Goal: Task Accomplishment & Management: Manage account settings

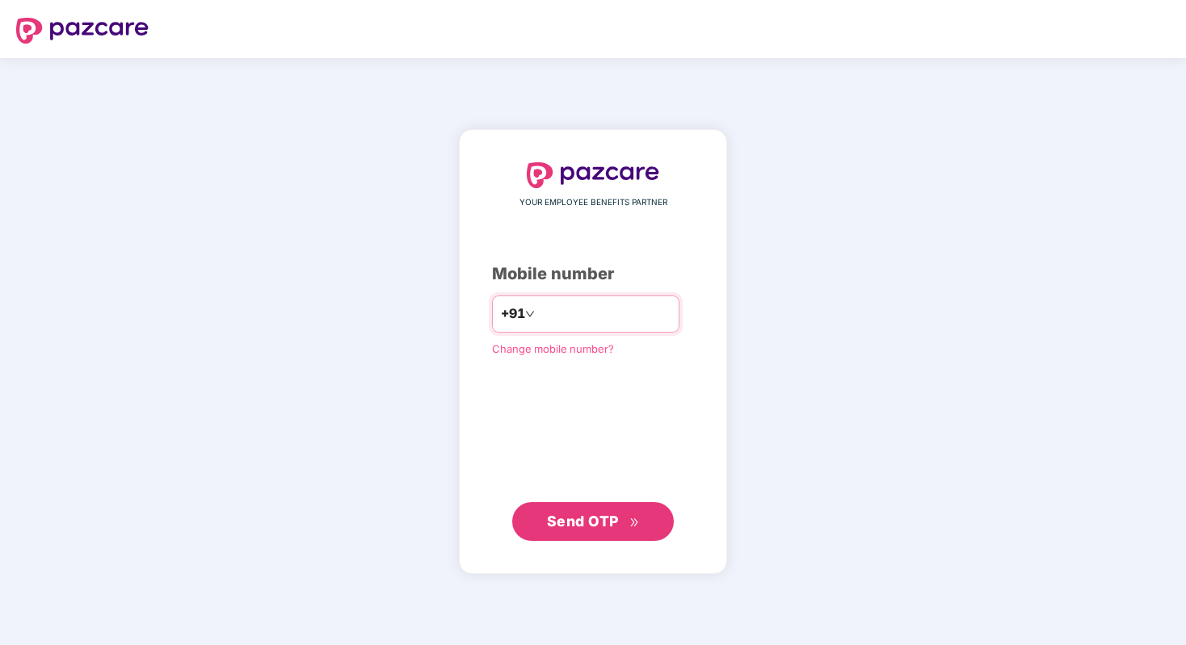
click at [564, 312] on input "number" at bounding box center [604, 314] width 132 height 26
type input "**********"
click at [633, 527] on icon "double-right" at bounding box center [634, 523] width 11 height 11
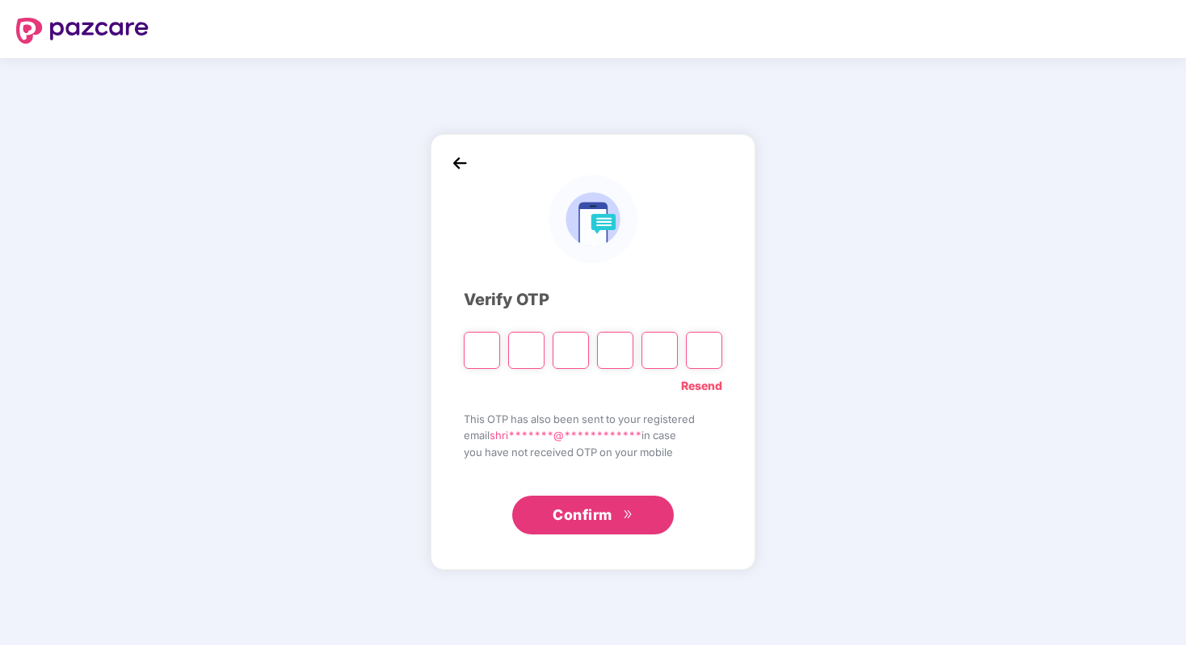
type input "*"
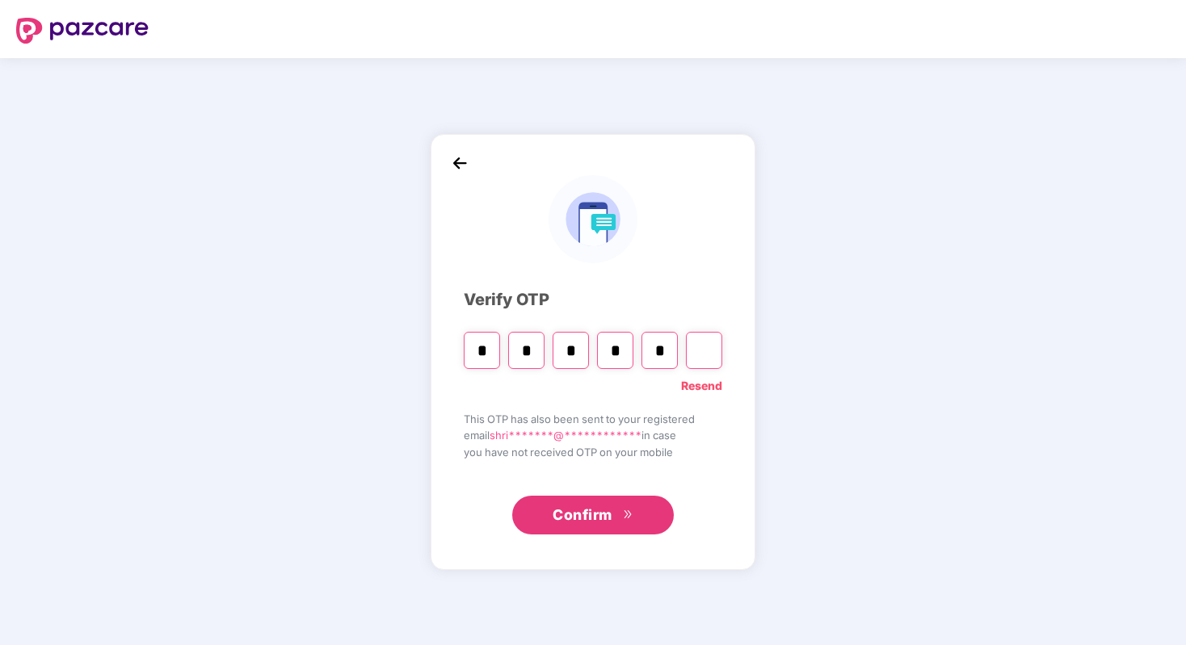
type input "*"
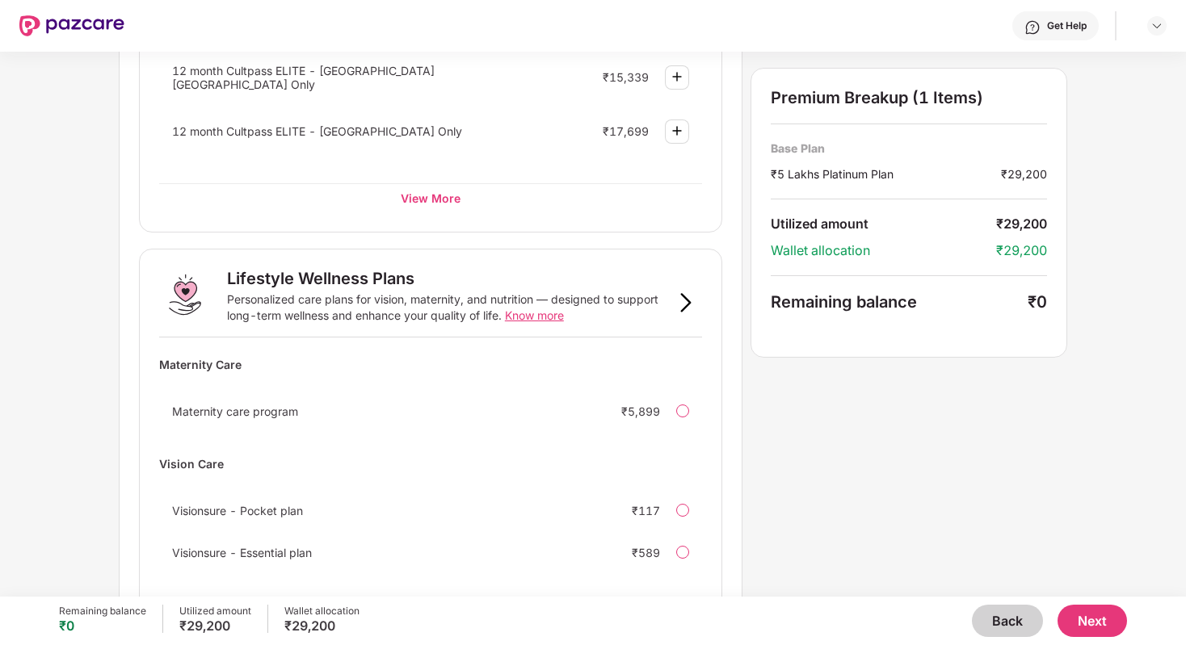
scroll to position [946, 0]
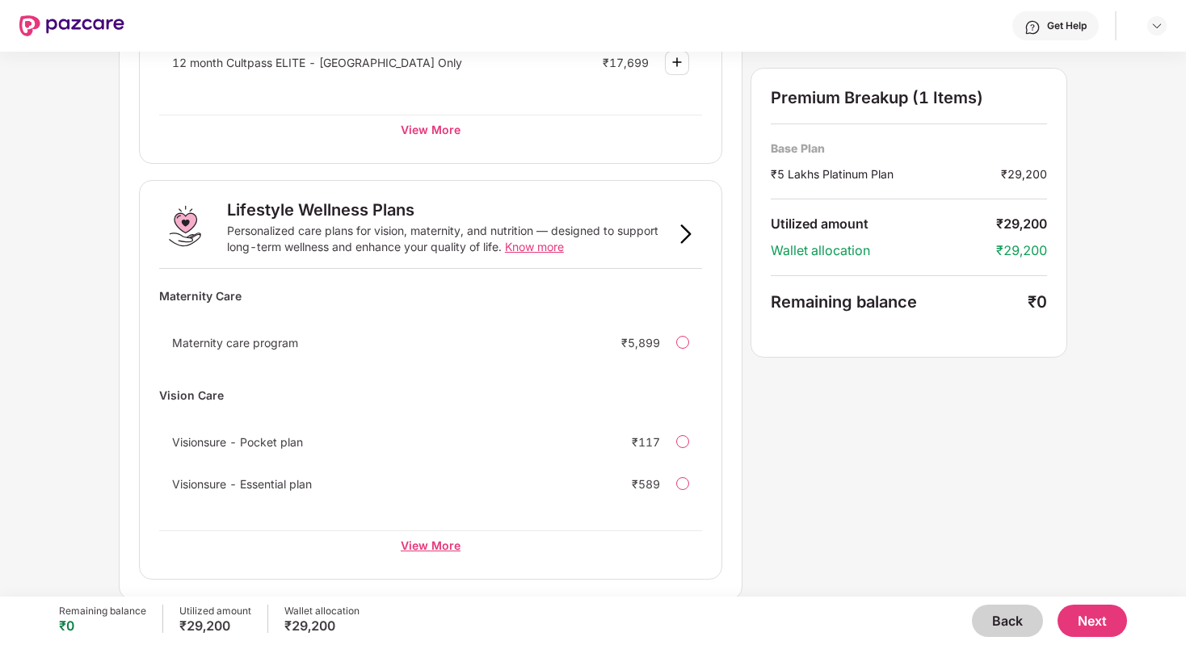
click at [444, 539] on div "View More" at bounding box center [430, 545] width 543 height 29
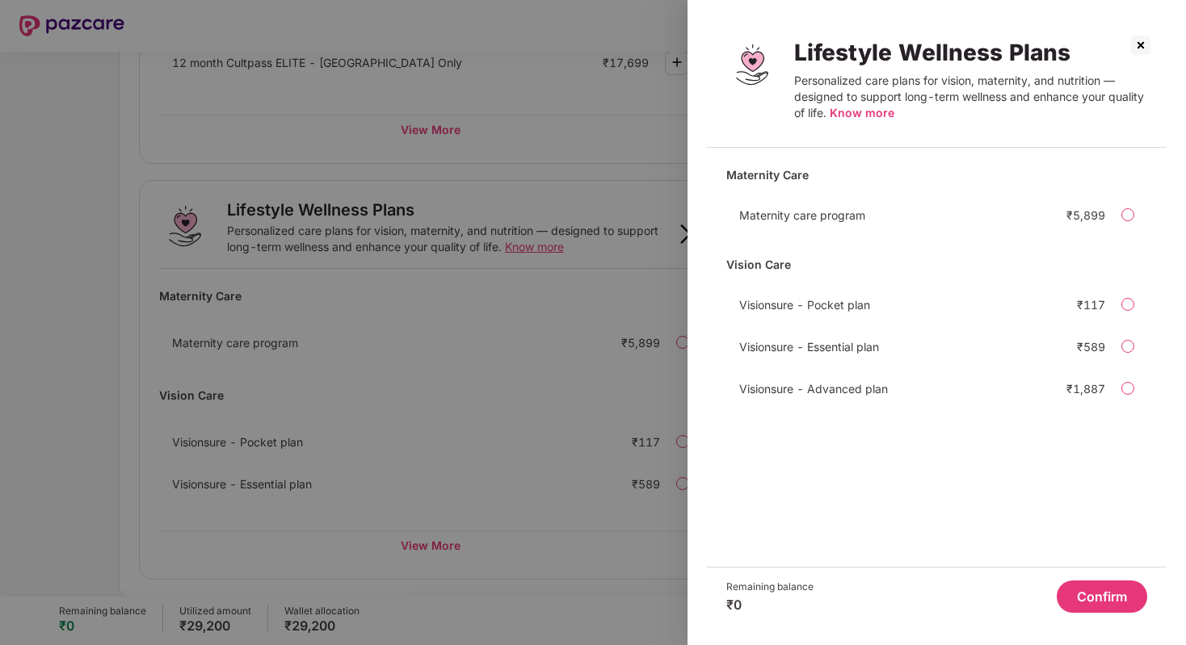
click at [1132, 44] on img at bounding box center [1141, 45] width 26 height 26
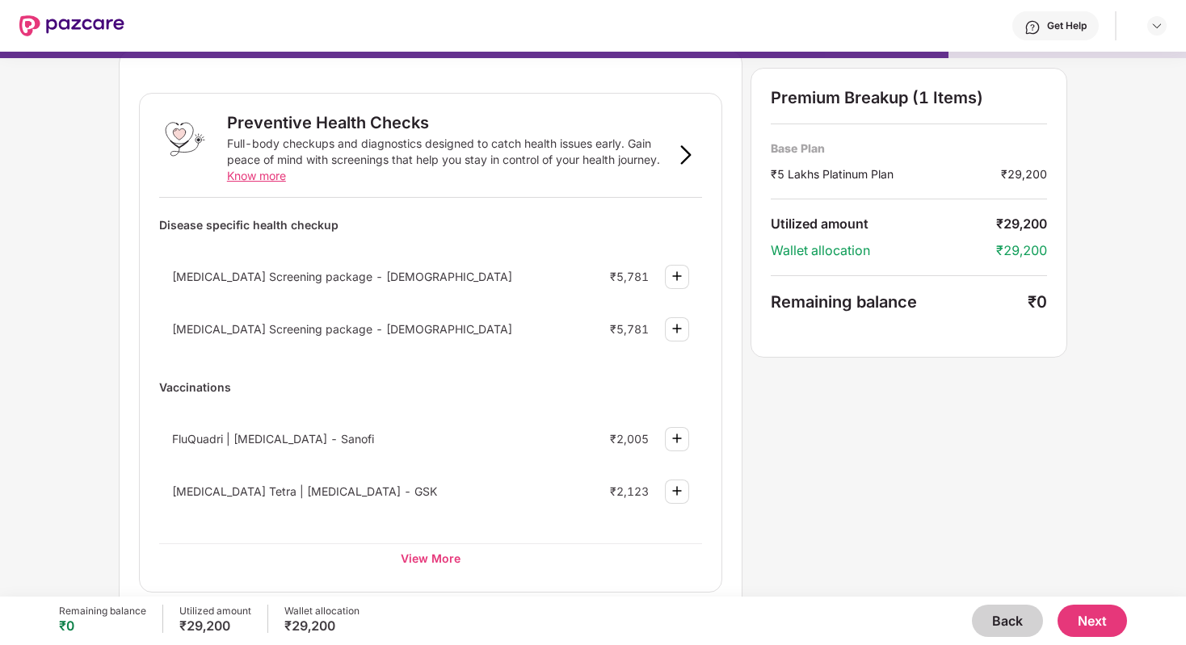
scroll to position [0, 0]
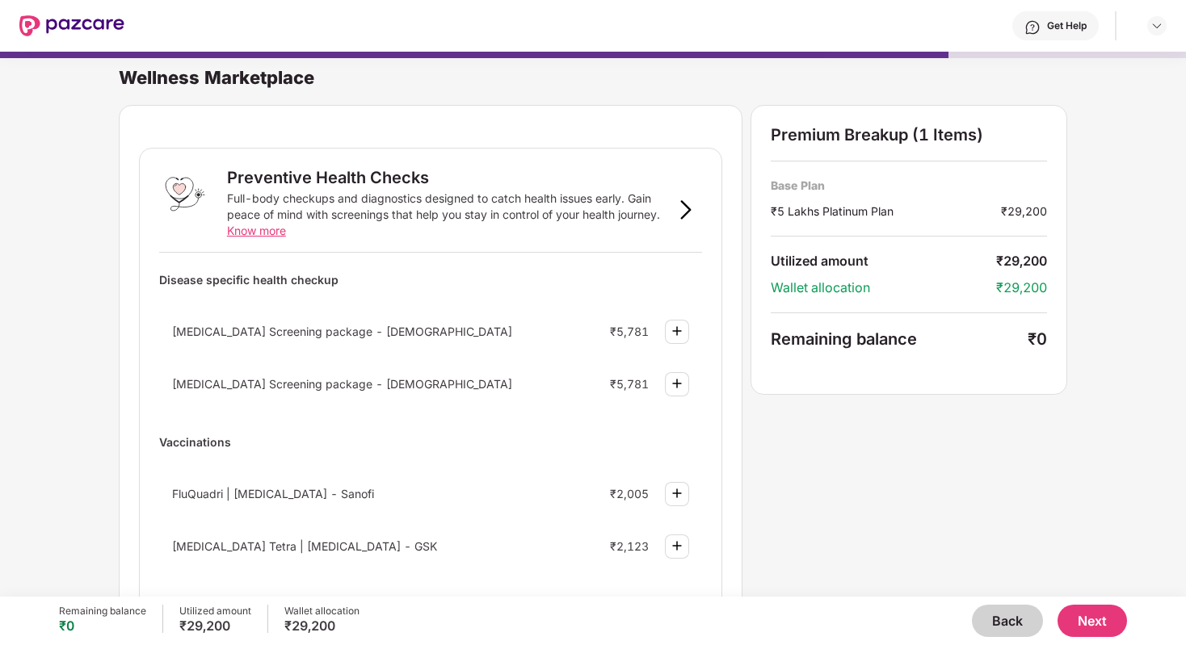
click at [1073, 618] on button "Next" at bounding box center [1091, 621] width 69 height 32
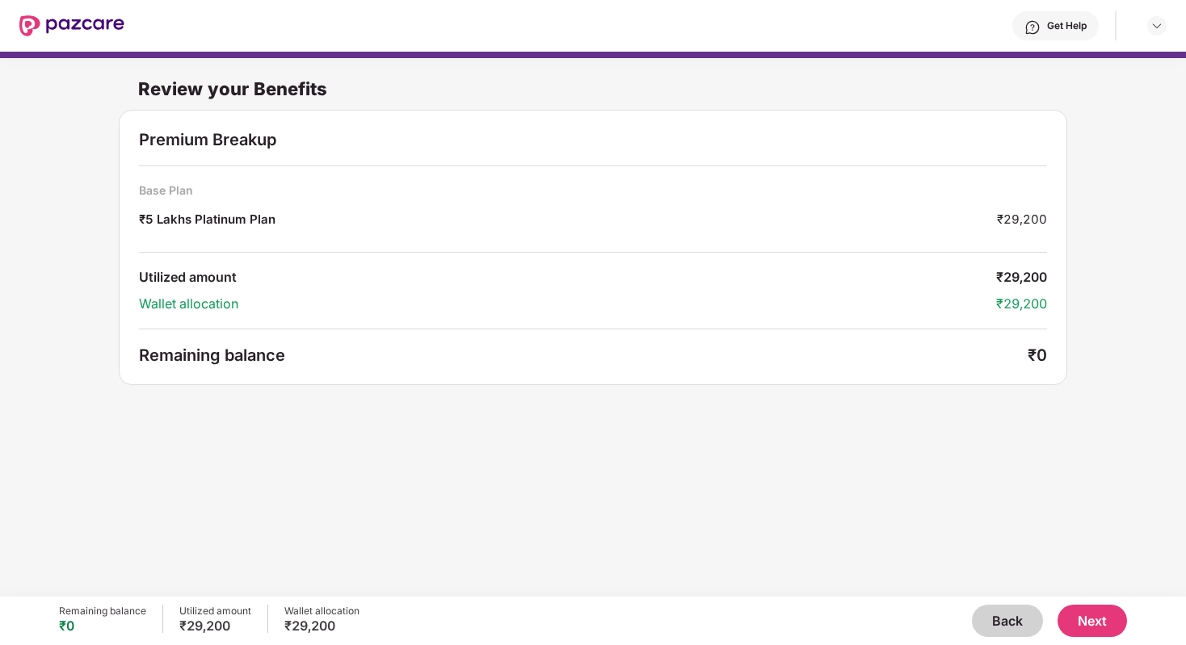
click at [1017, 617] on button "Back" at bounding box center [1007, 621] width 71 height 32
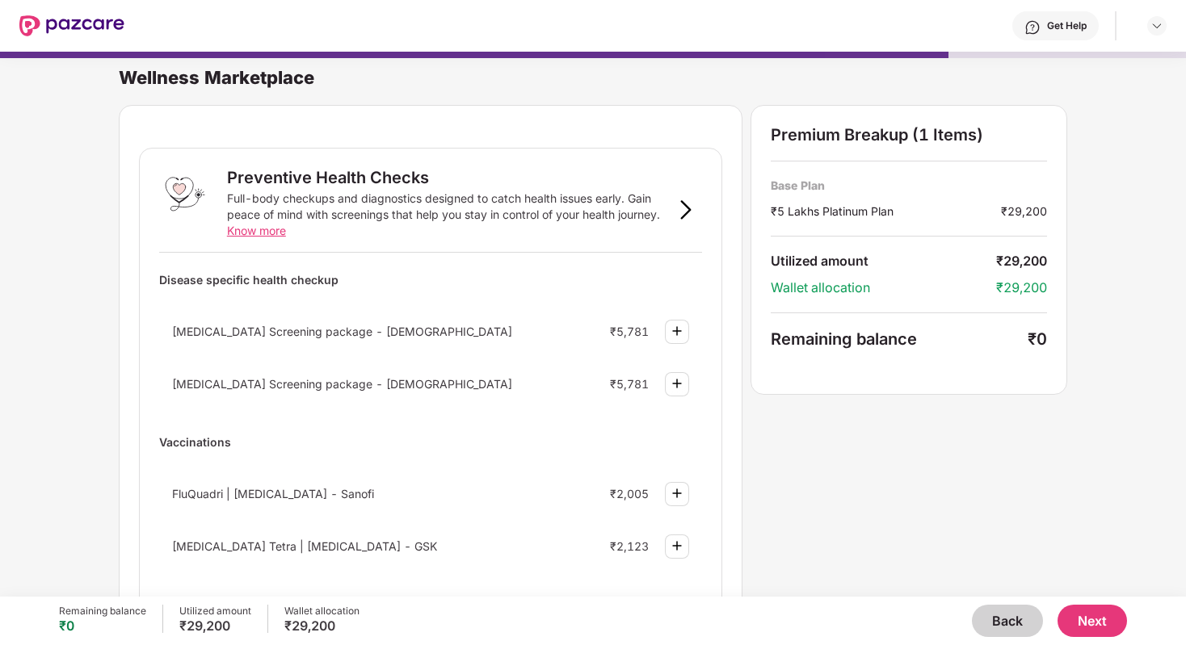
click at [1017, 617] on button "Back" at bounding box center [1007, 621] width 71 height 32
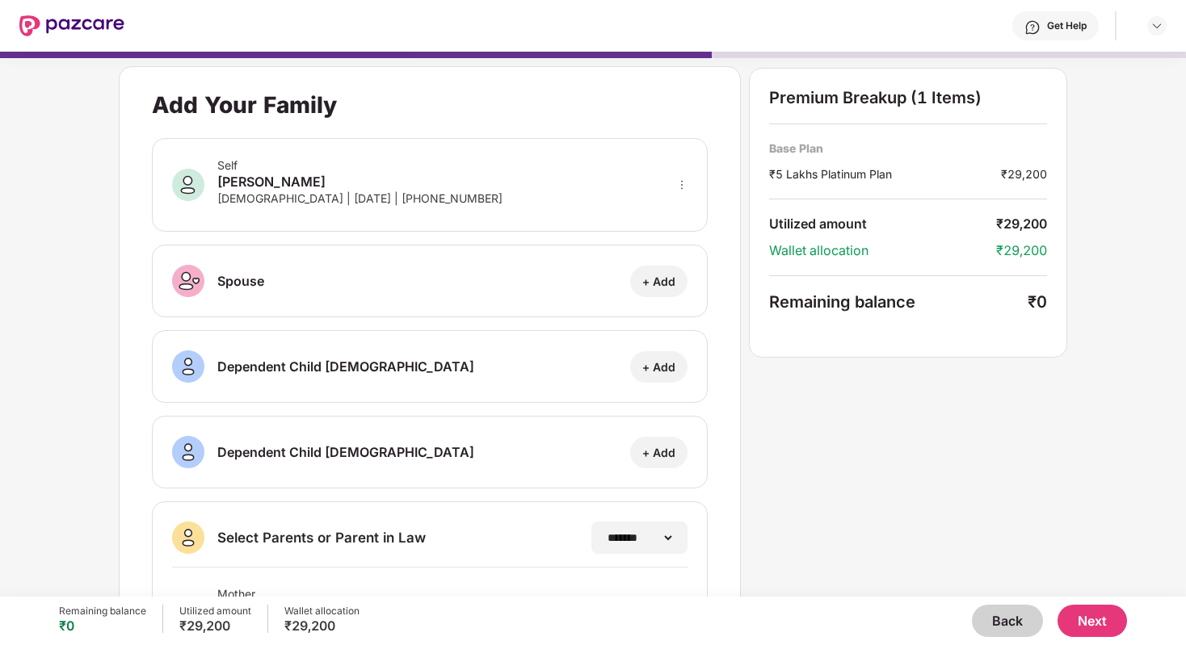
click at [1017, 617] on button "Back" at bounding box center [1007, 621] width 71 height 32
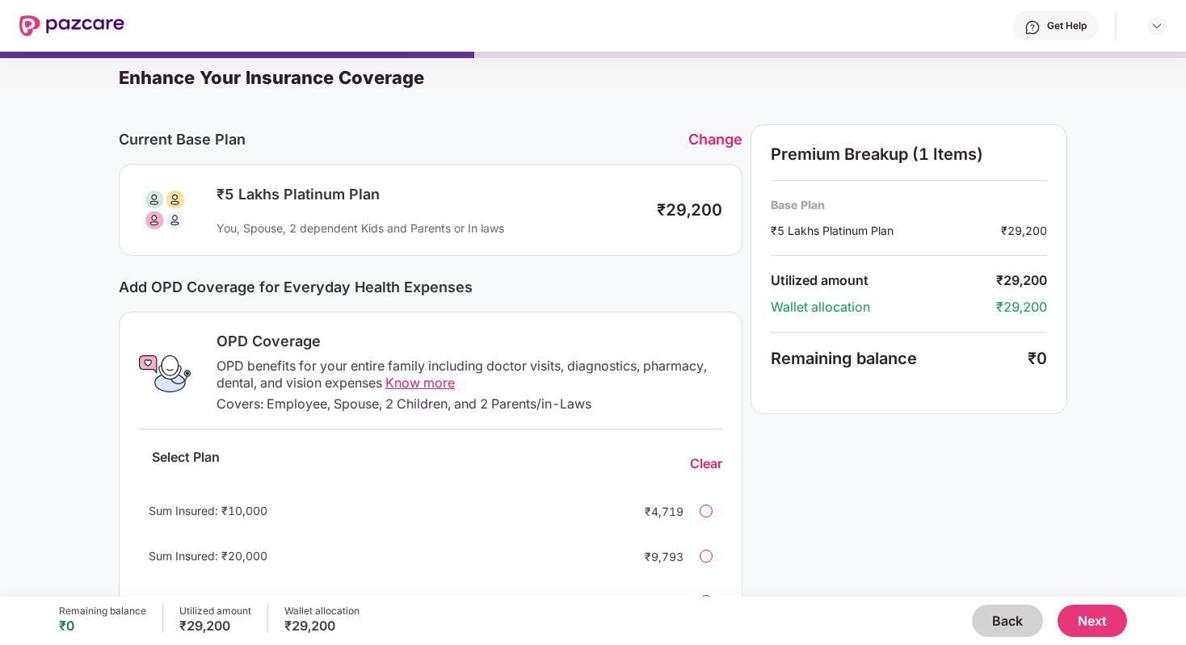
click at [1017, 617] on button "Back" at bounding box center [1007, 621] width 71 height 32
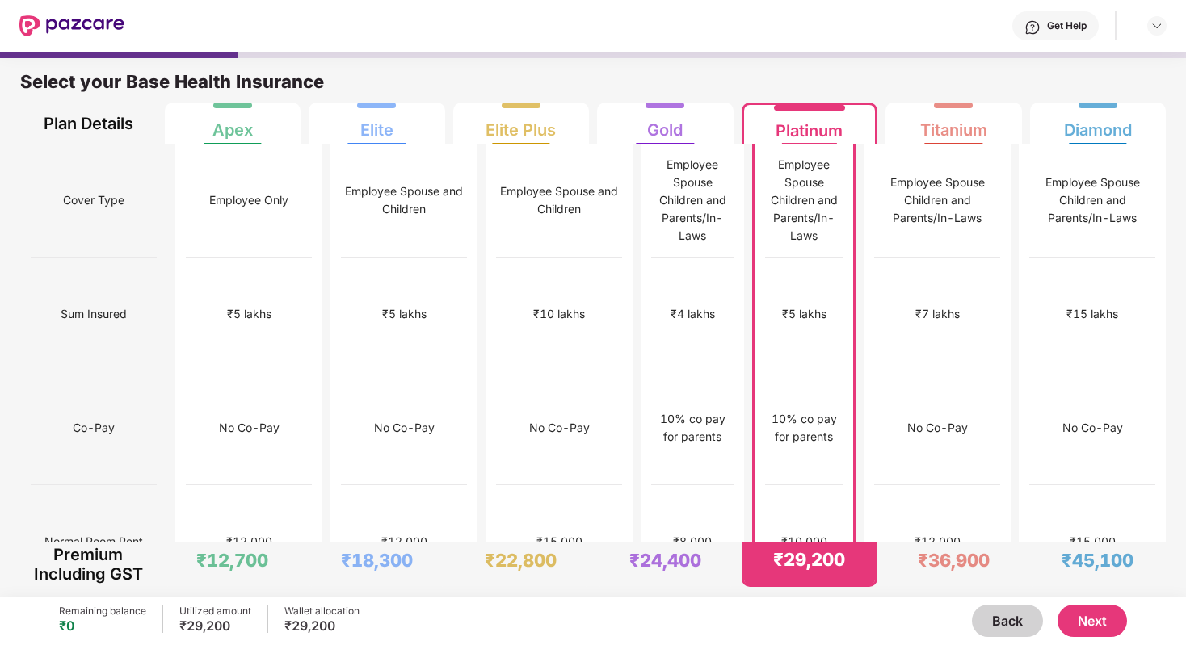
click at [1111, 631] on button "Next" at bounding box center [1091, 621] width 69 height 32
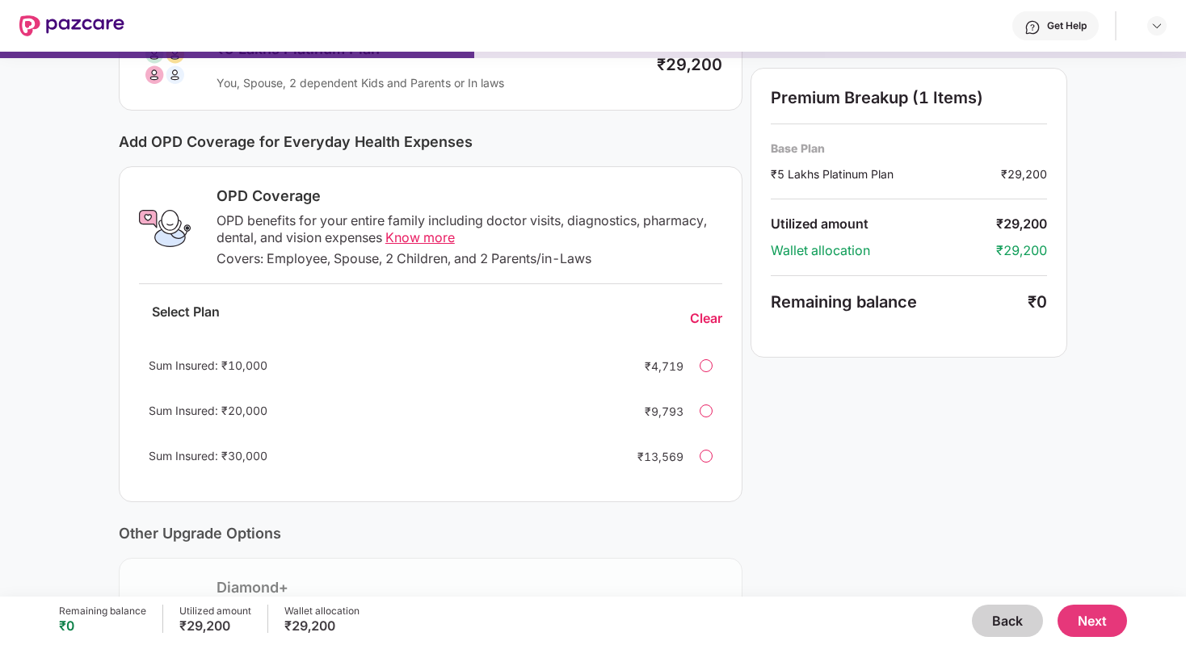
scroll to position [363, 0]
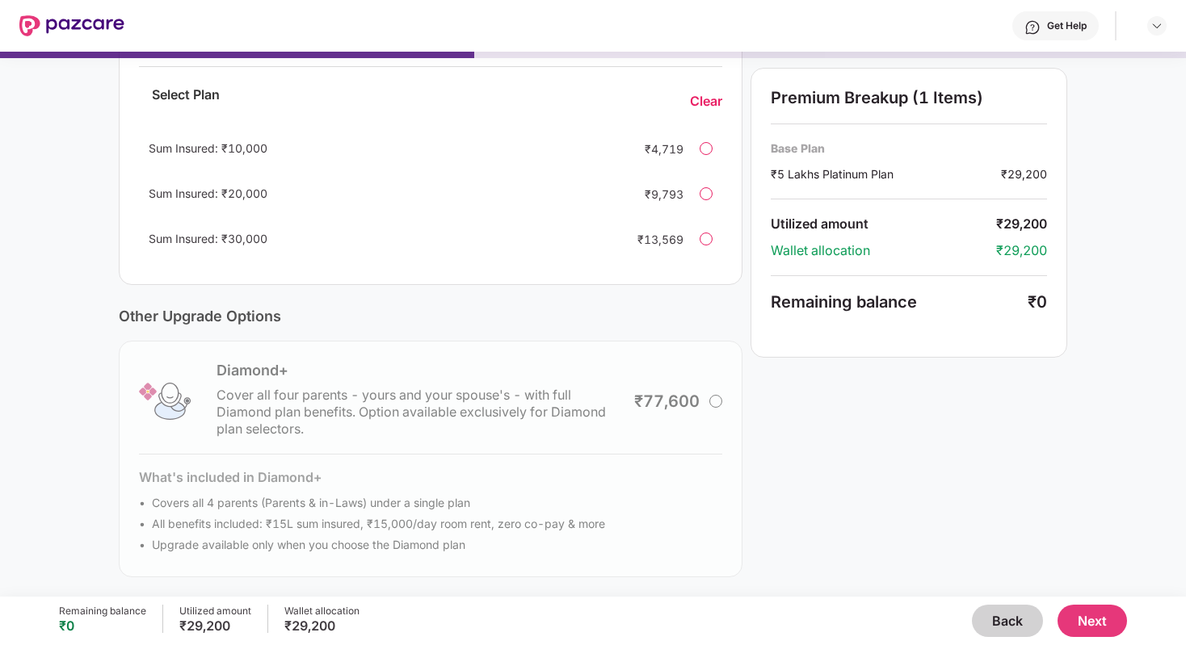
click at [1111, 622] on button "Next" at bounding box center [1091, 621] width 69 height 32
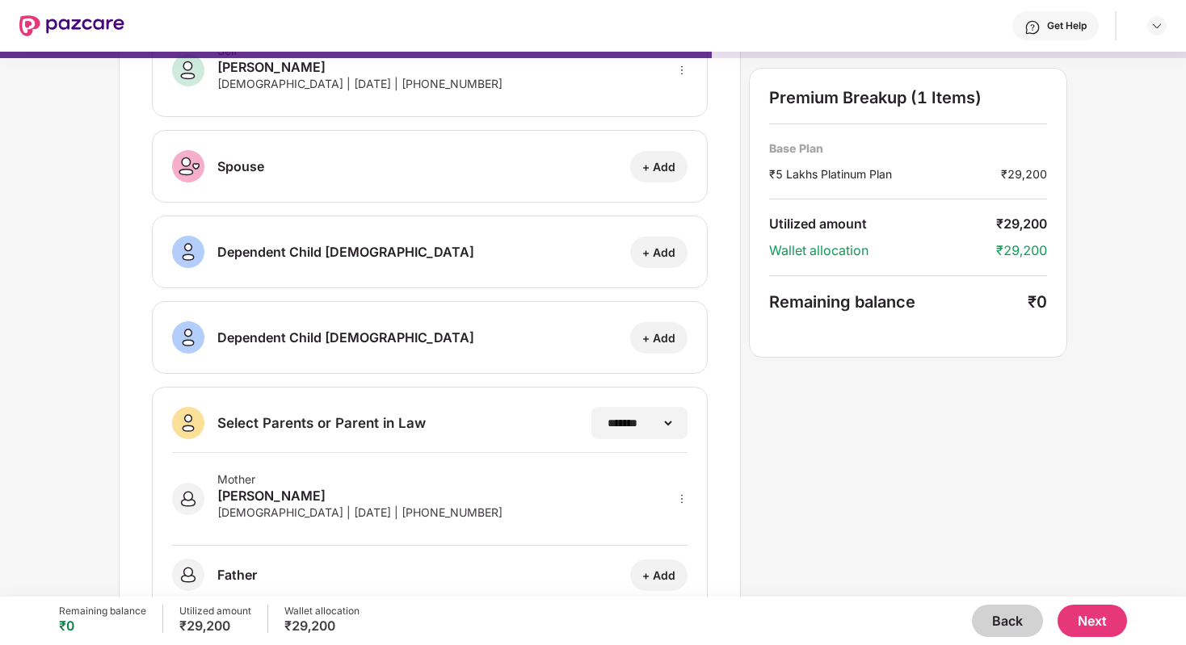
scroll to position [166, 0]
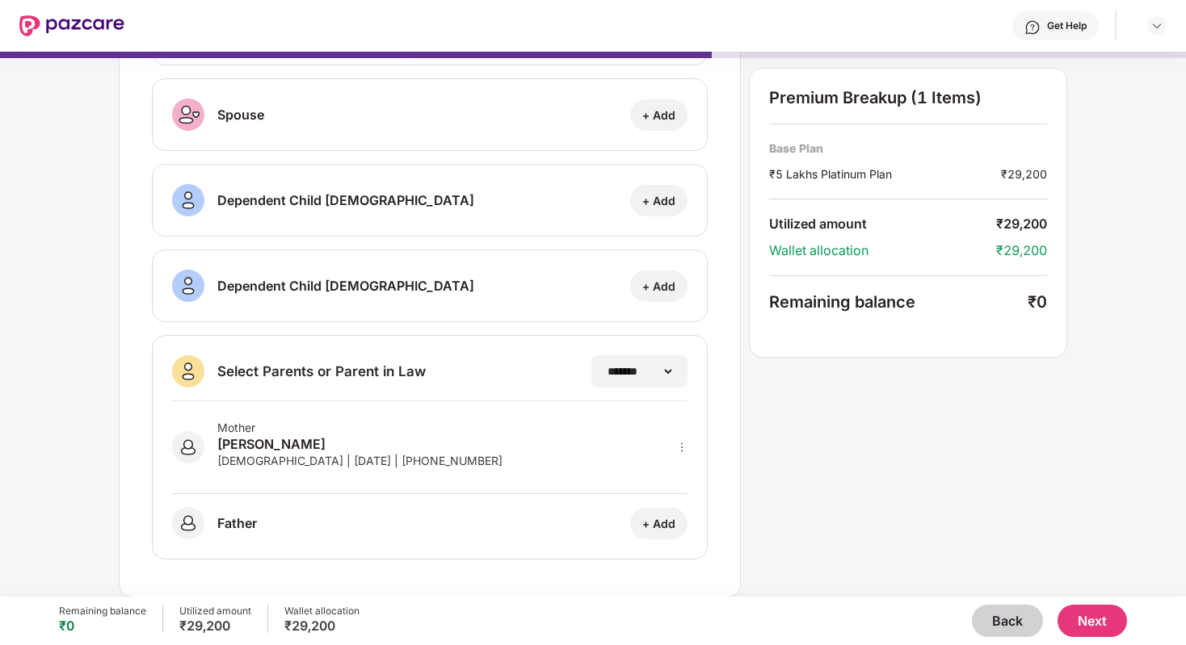
click at [1085, 611] on button "Next" at bounding box center [1091, 621] width 69 height 32
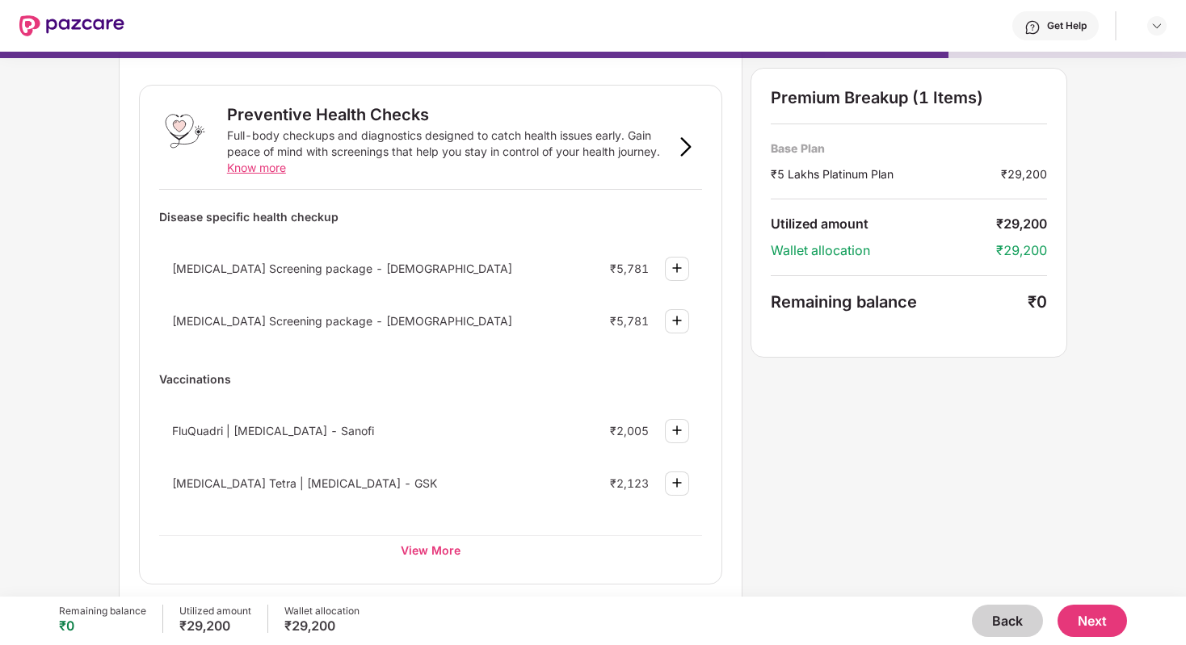
scroll to position [128, 0]
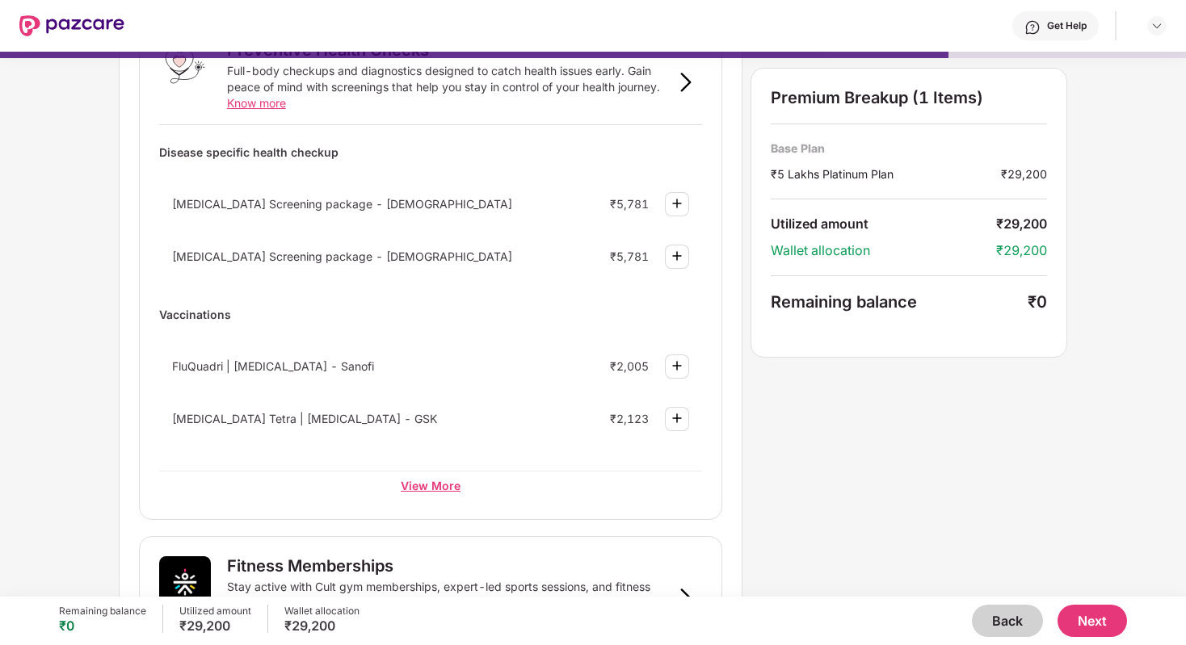
click at [450, 489] on div "View More" at bounding box center [430, 485] width 543 height 29
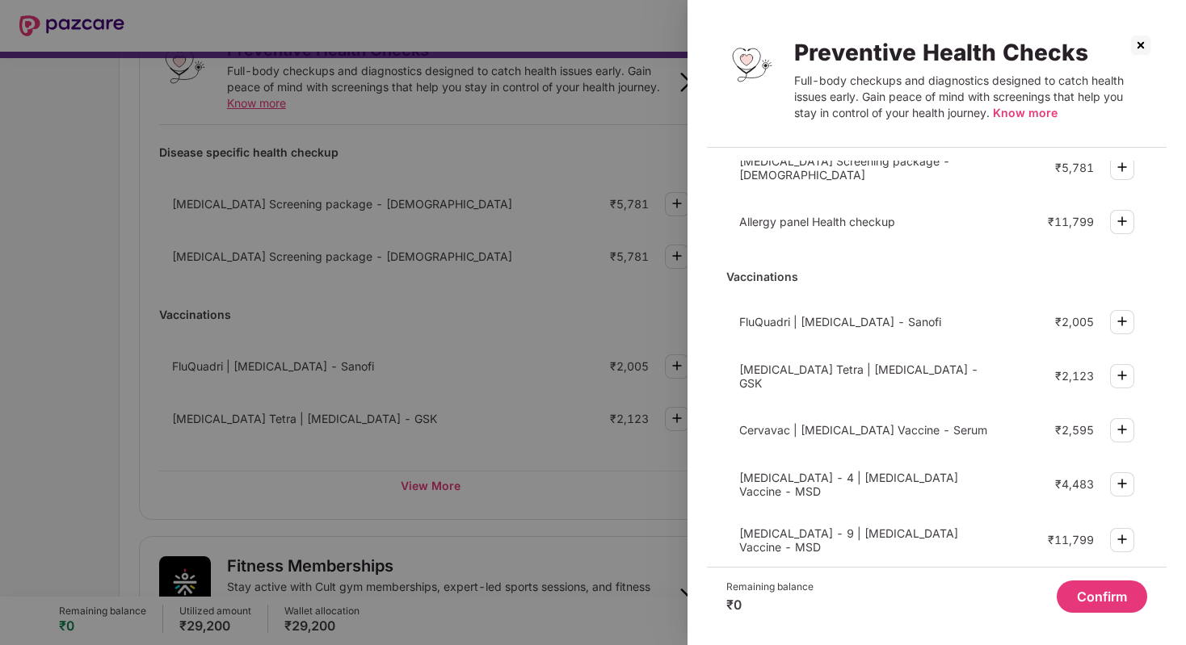
scroll to position [438, 0]
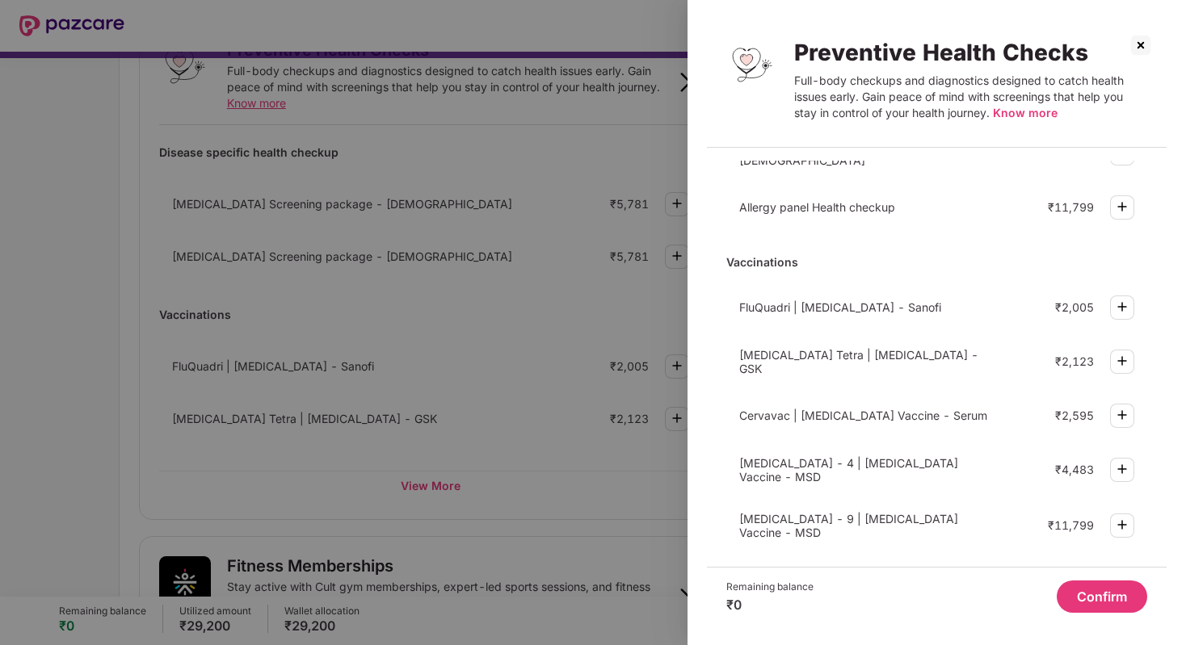
click at [1144, 36] on img at bounding box center [1141, 45] width 26 height 26
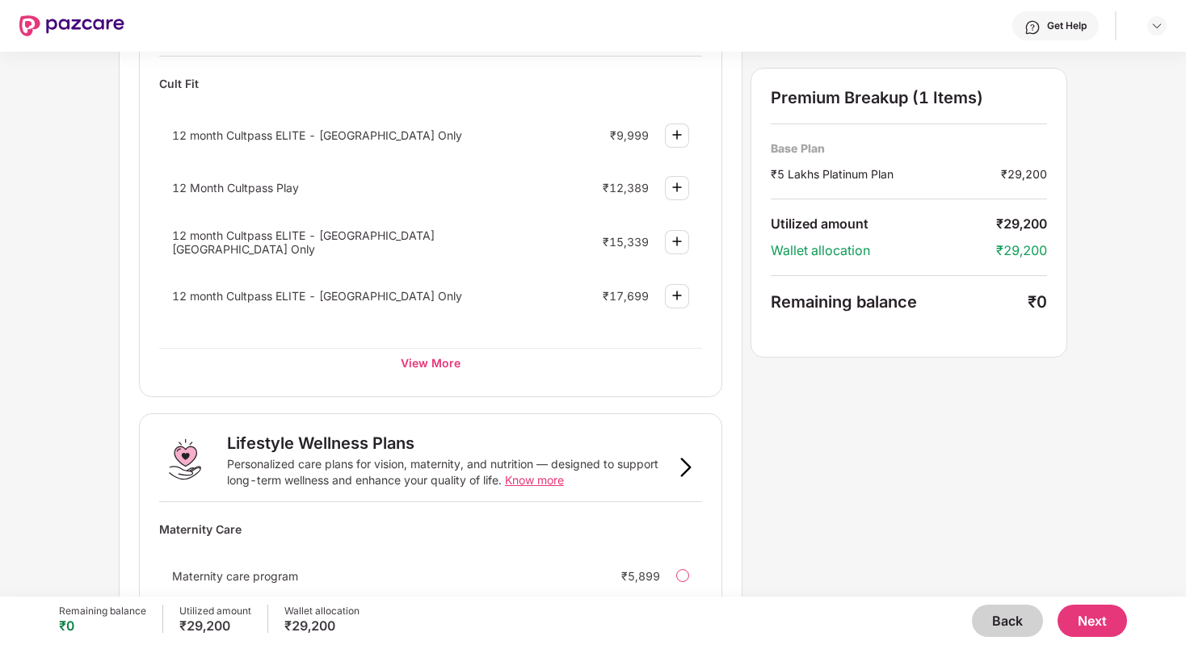
scroll to position [946, 0]
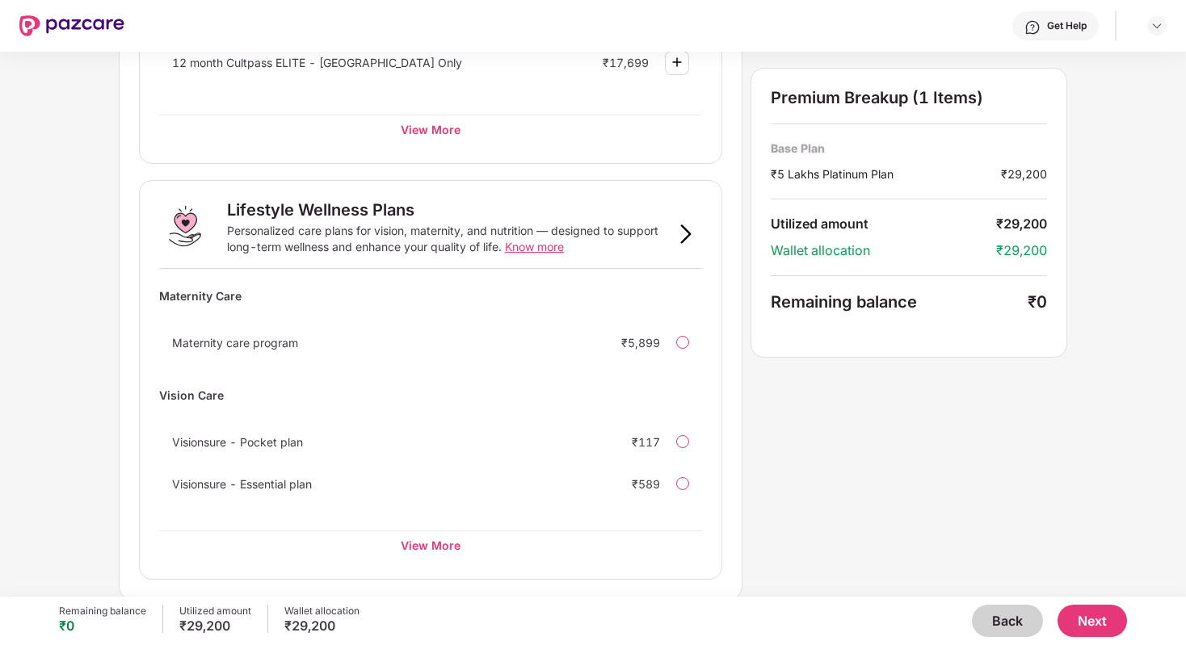
click at [1106, 612] on button "Next" at bounding box center [1091, 621] width 69 height 32
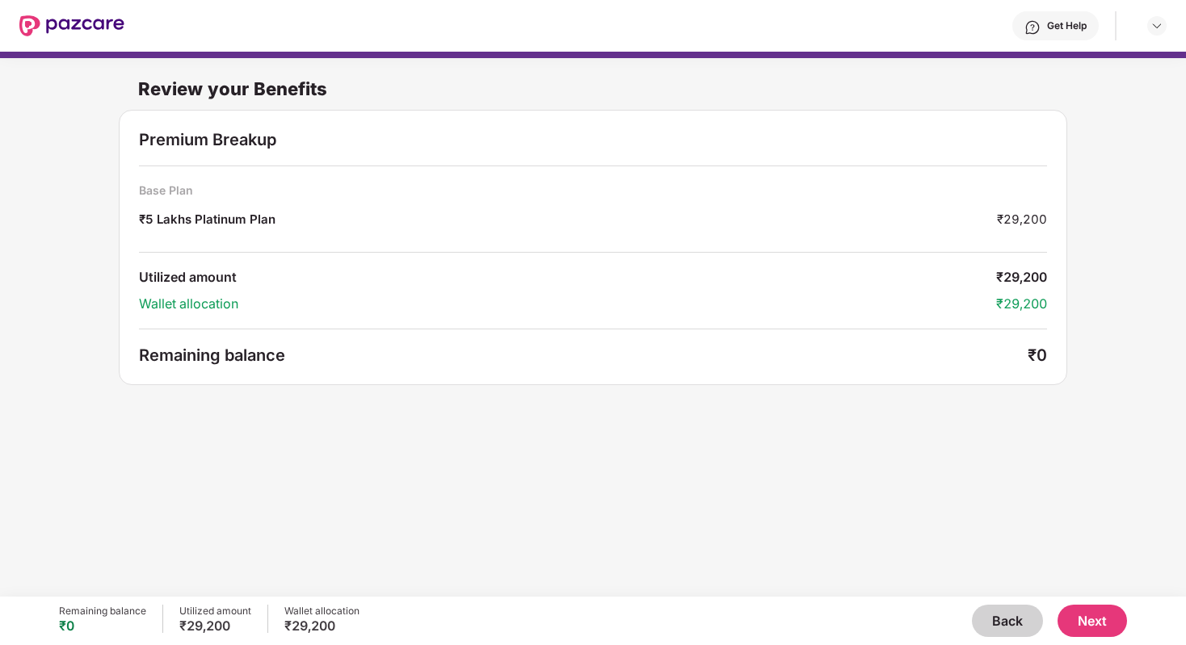
click at [1070, 632] on button "Next" at bounding box center [1091, 621] width 69 height 32
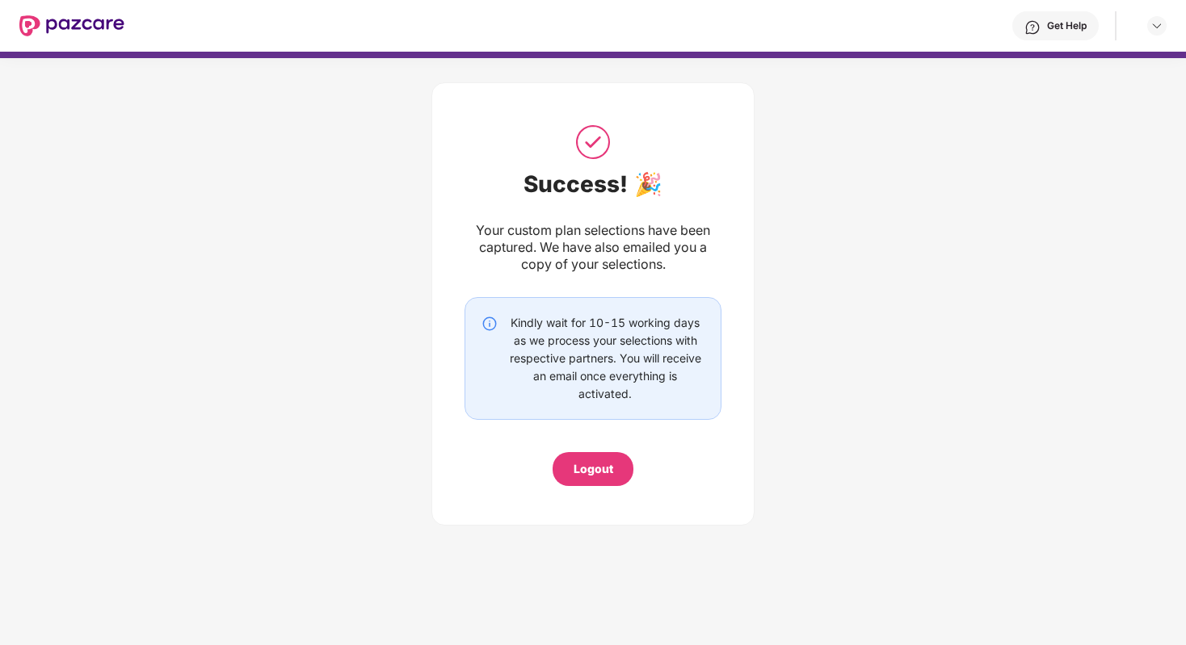
click at [611, 477] on div "Logout" at bounding box center [593, 469] width 40 height 18
